Goal: Task Accomplishment & Management: Use online tool/utility

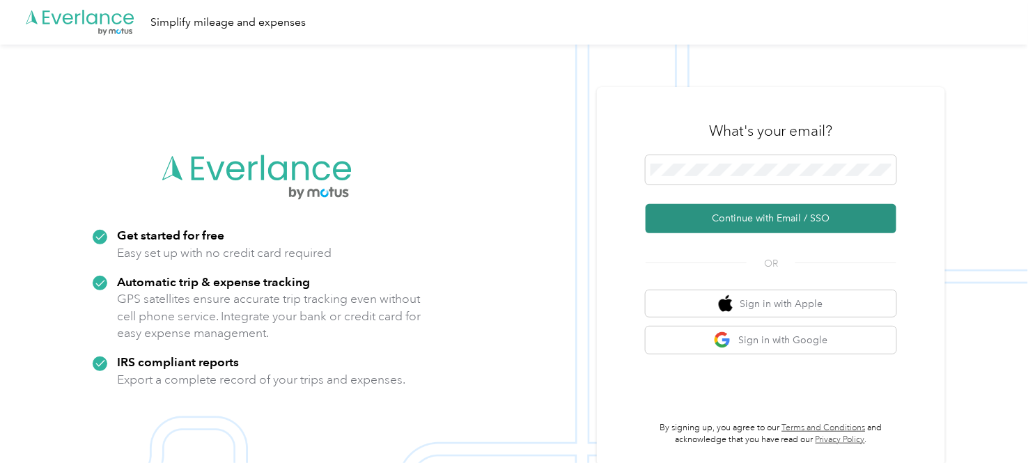
click at [830, 219] on button "Continue with Email / SSO" at bounding box center [771, 218] width 251 height 29
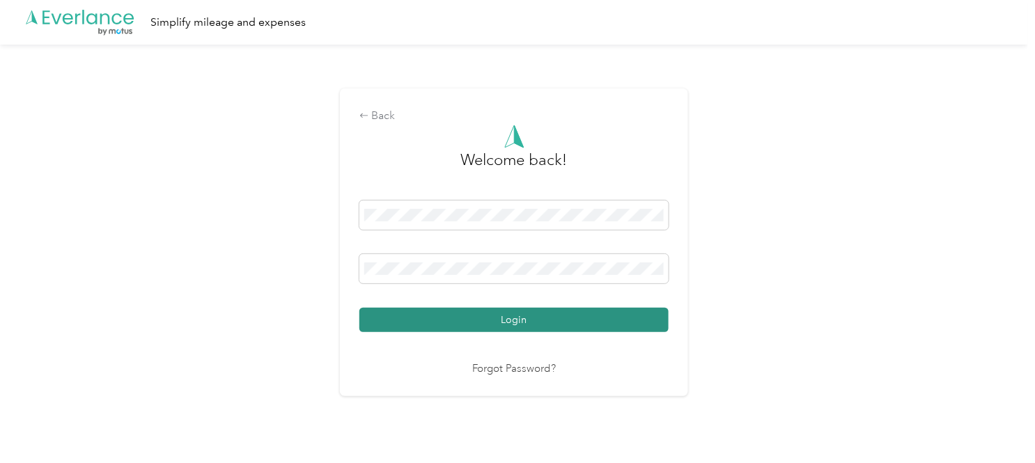
click at [539, 315] on button "Login" at bounding box center [514, 320] width 309 height 24
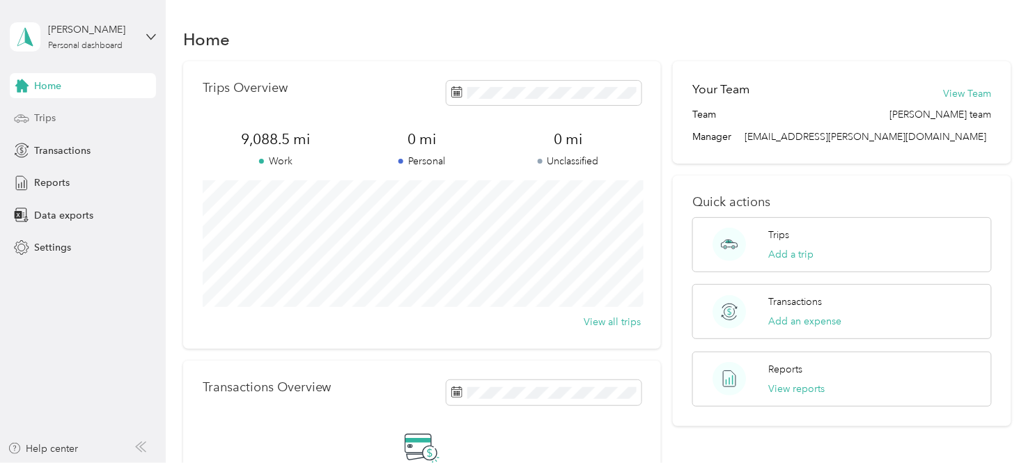
click at [51, 116] on span "Trips" at bounding box center [45, 118] width 22 height 15
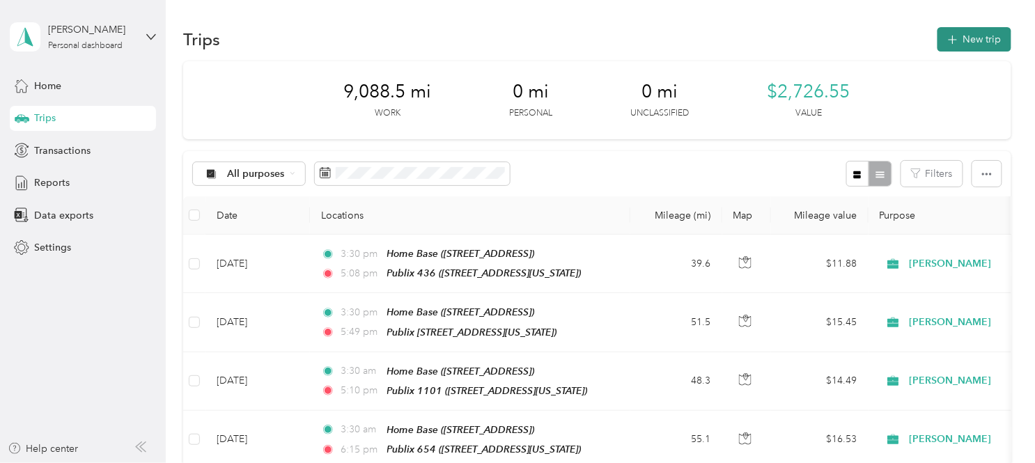
click at [976, 35] on button "New trip" at bounding box center [975, 39] width 74 height 24
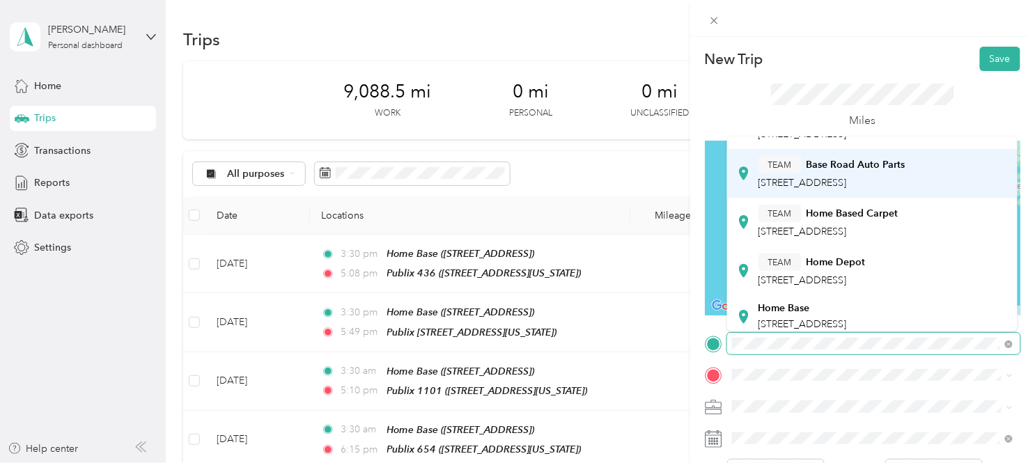
scroll to position [387, 0]
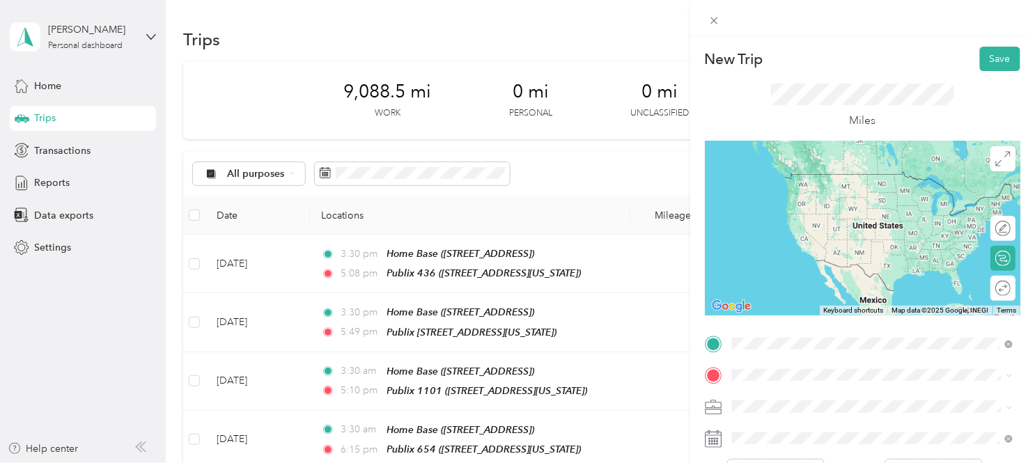
click at [845, 254] on div "Home Base [STREET_ADDRESS]" at bounding box center [803, 239] width 88 height 29
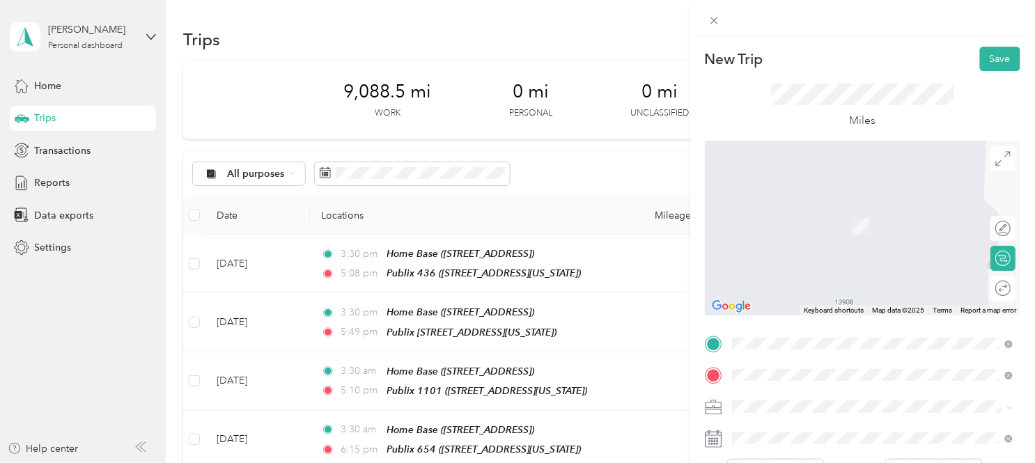
click at [797, 228] on div "Publix 1194 [STREET_ADDRESS][PERSON_NAME][US_STATE]" at bounding box center [867, 219] width 217 height 29
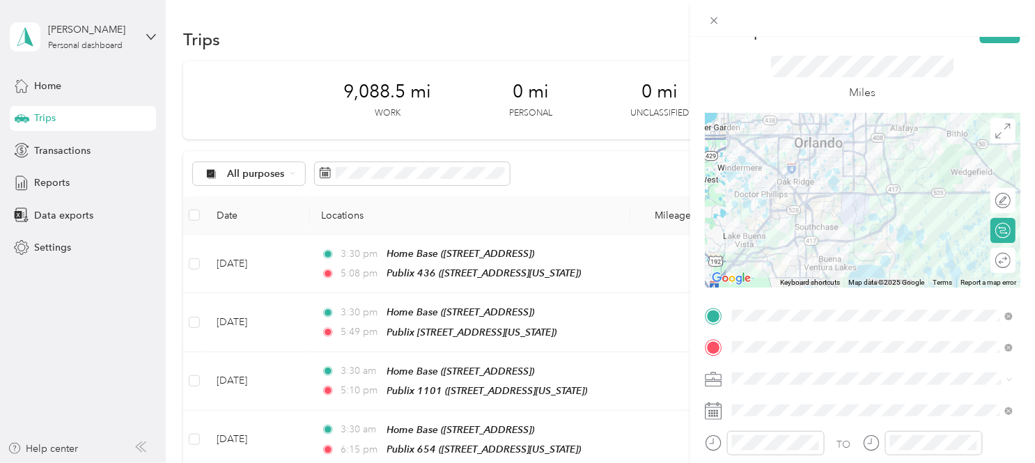
scroll to position [0, 0]
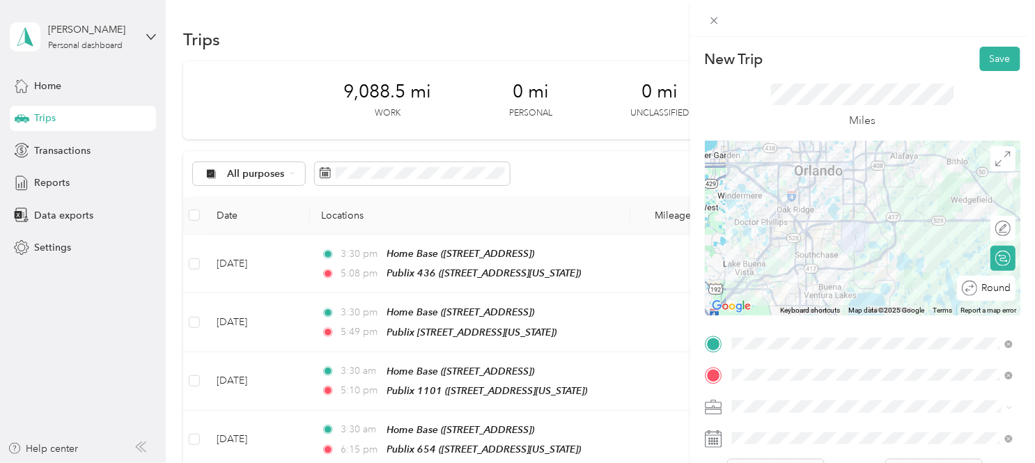
click at [998, 291] on div "Round trip" at bounding box center [986, 288] width 59 height 25
click at [998, 289] on div at bounding box center [996, 288] width 29 height 15
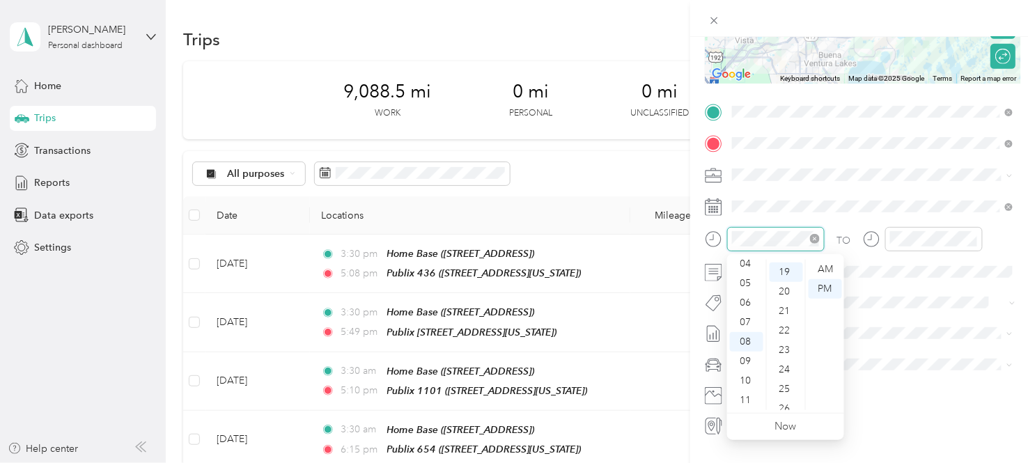
scroll to position [368, 0]
click at [831, 270] on div "AM" at bounding box center [825, 270] width 33 height 20
click at [748, 322] on div "03" at bounding box center [746, 323] width 33 height 20
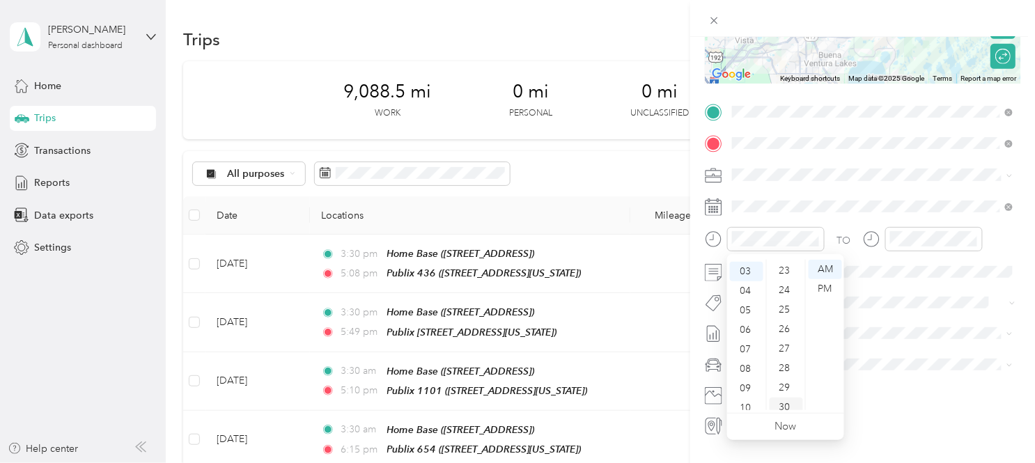
click at [783, 408] on div "30" at bounding box center [786, 408] width 33 height 20
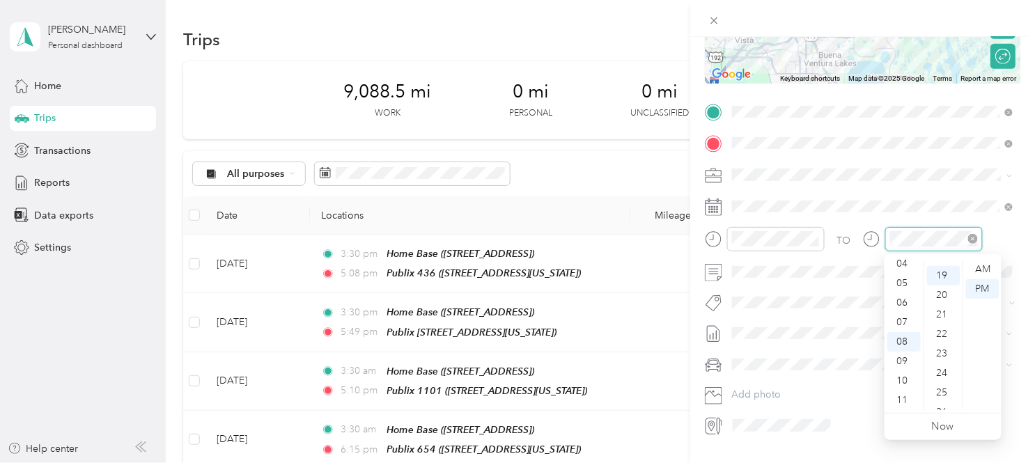
scroll to position [368, 0]
click at [904, 284] on div "05" at bounding box center [904, 284] width 33 height 20
click at [897, 261] on div "04" at bounding box center [904, 264] width 33 height 20
click at [937, 387] on div "45" at bounding box center [943, 391] width 33 height 20
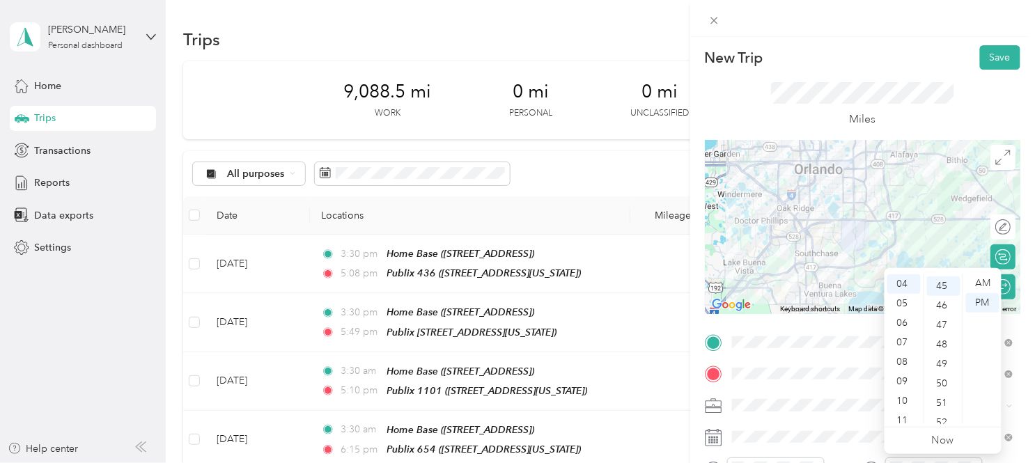
scroll to position [0, 0]
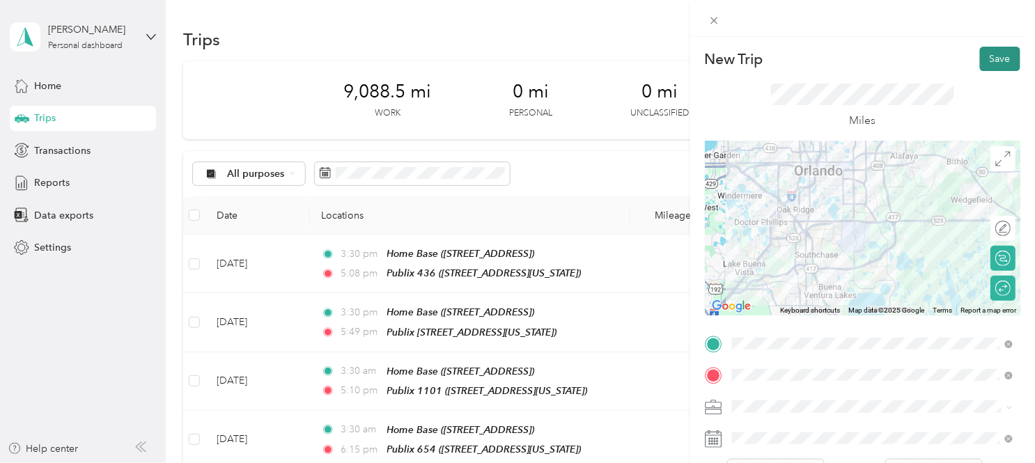
click at [1003, 59] on button "Save" at bounding box center [1000, 59] width 40 height 24
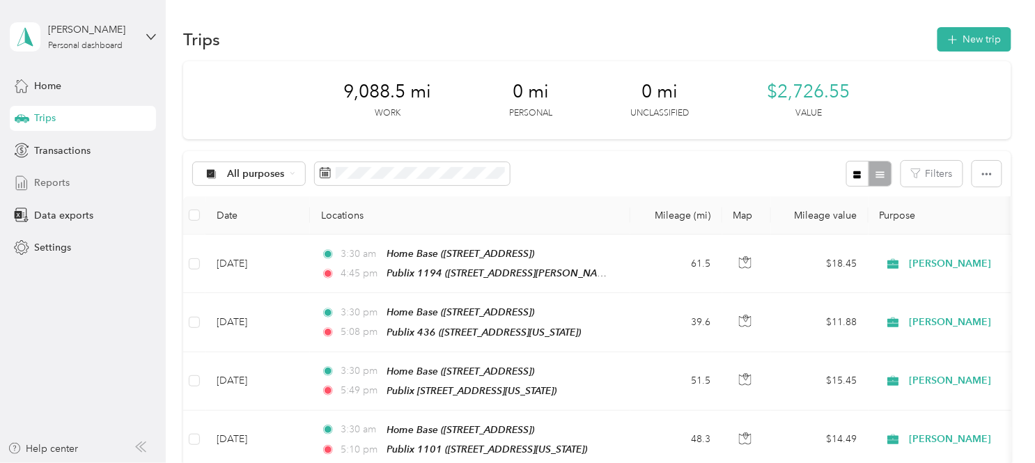
click at [50, 176] on span "Reports" at bounding box center [52, 183] width 36 height 15
